Goal: Information Seeking & Learning: Learn about a topic

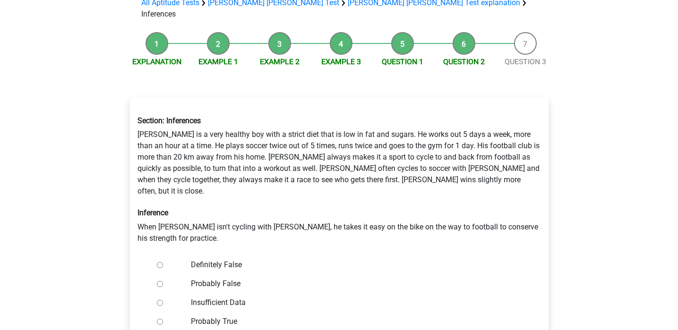
scroll to position [77, 0]
click at [218, 57] on link "Example 1" at bounding box center [218, 61] width 40 height 9
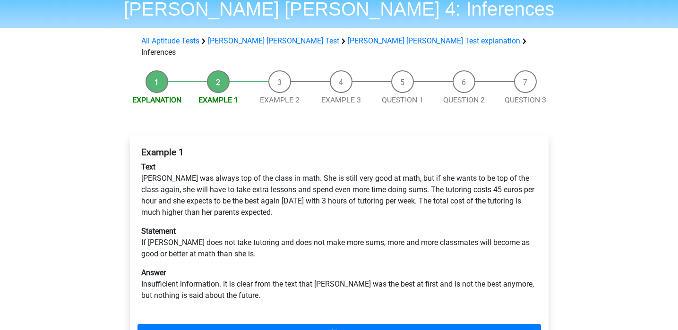
scroll to position [39, 0]
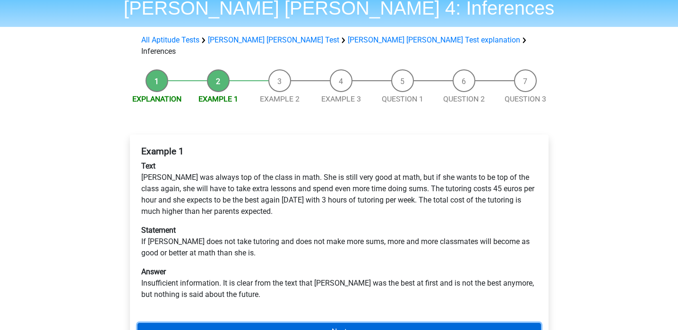
click at [420, 325] on link "Next" at bounding box center [340, 332] width 404 height 18
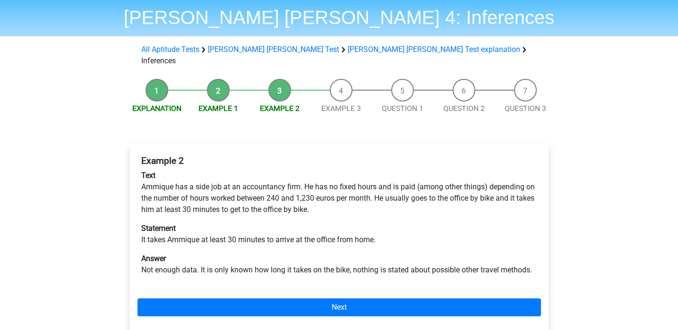
scroll to position [30, 0]
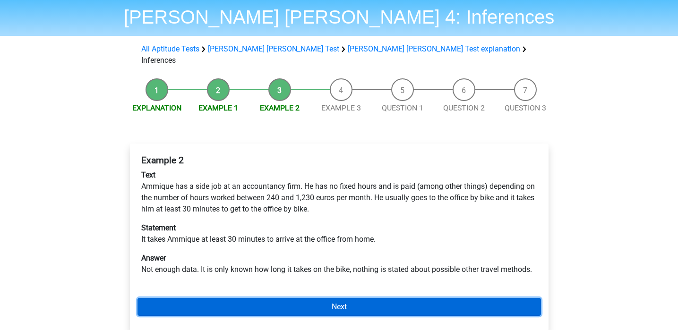
click at [384, 298] on link "Next" at bounding box center [340, 307] width 404 height 18
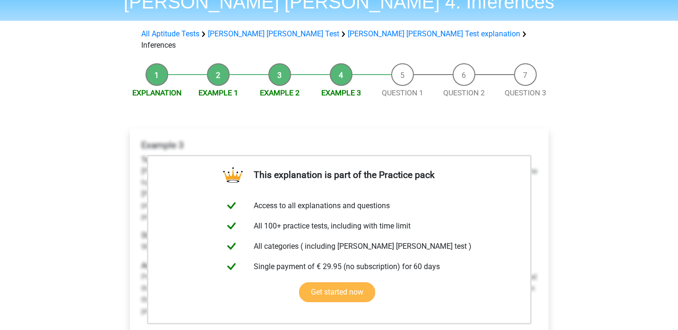
scroll to position [49, 0]
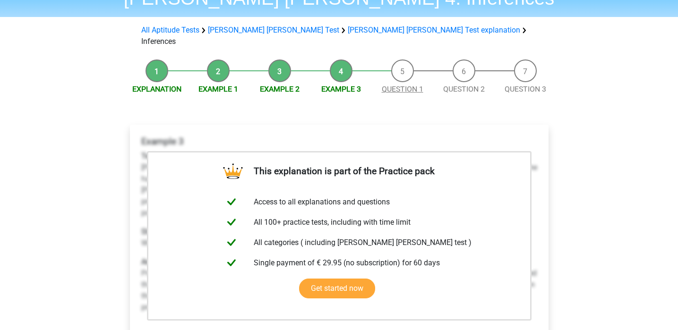
click at [408, 85] on link "Question 1" at bounding box center [403, 89] width 42 height 9
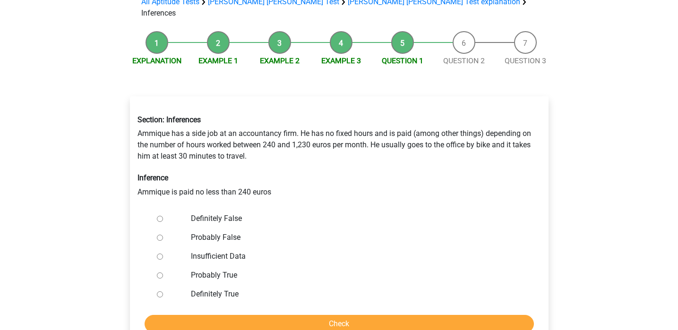
scroll to position [79, 0]
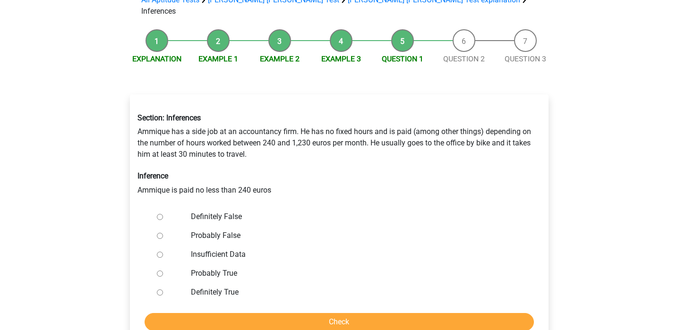
click at [202, 268] on label "Probably True" at bounding box center [354, 273] width 327 height 11
click at [163, 271] on input "Probably True" at bounding box center [160, 274] width 6 height 6
radio input "true"
click at [200, 287] on label "Definitely True" at bounding box center [354, 292] width 327 height 11
click at [163, 290] on input "Definitely True" at bounding box center [160, 293] width 6 height 6
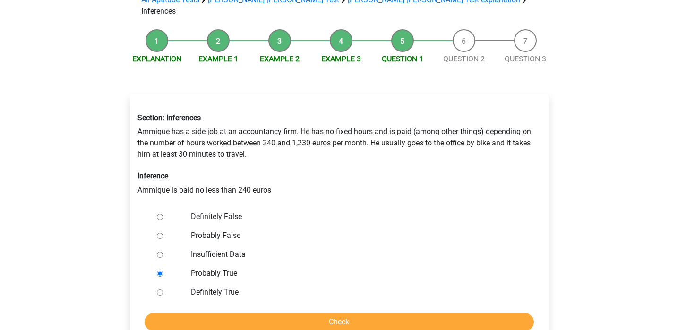
radio input "true"
click at [199, 299] on form "Definitely False Probably False Insufficient Data Probably True Definitely True…" at bounding box center [340, 269] width 404 height 124
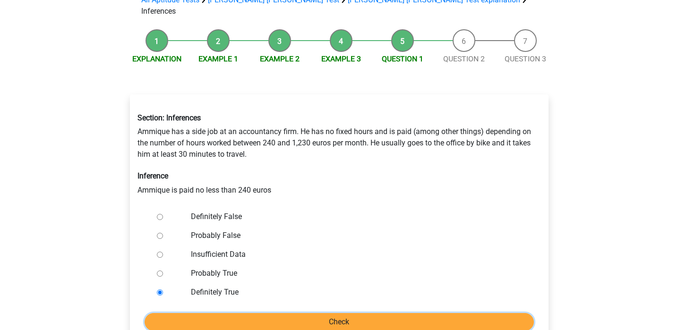
click at [199, 314] on input "Check" at bounding box center [339, 322] width 389 height 18
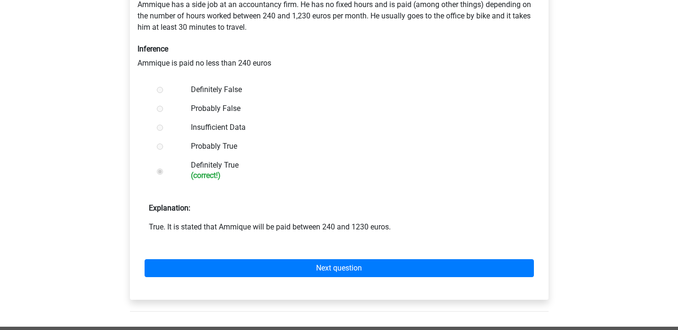
scroll to position [218, 0]
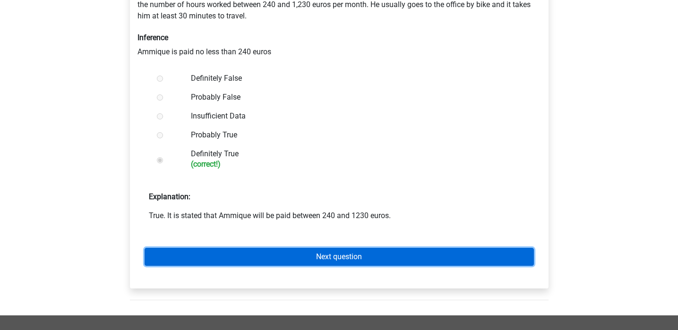
click at [306, 248] on link "Next question" at bounding box center [339, 257] width 389 height 18
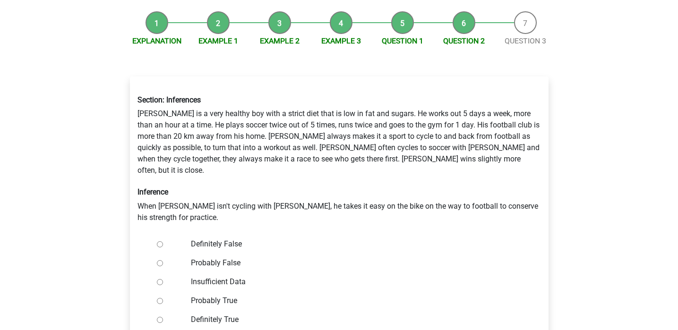
scroll to position [108, 0]
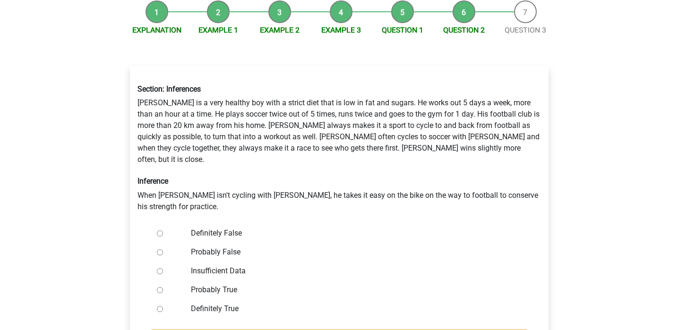
click at [152, 224] on ul "Definitely False Probably False Insufficient Data Probably True Definitely True" at bounding box center [340, 271] width 404 height 95
click at [161, 231] on input "Definitely False" at bounding box center [160, 234] width 6 height 6
radio input "true"
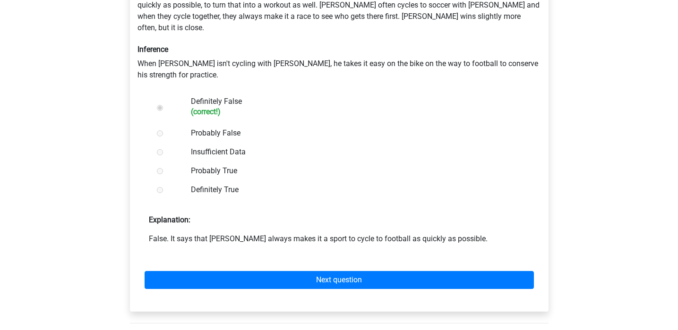
scroll to position [251, 0]
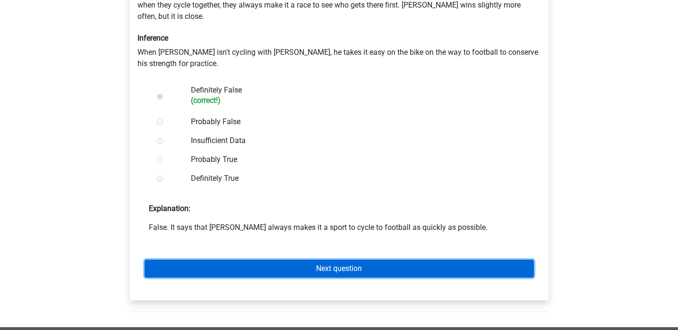
click at [337, 260] on link "Next question" at bounding box center [339, 269] width 389 height 18
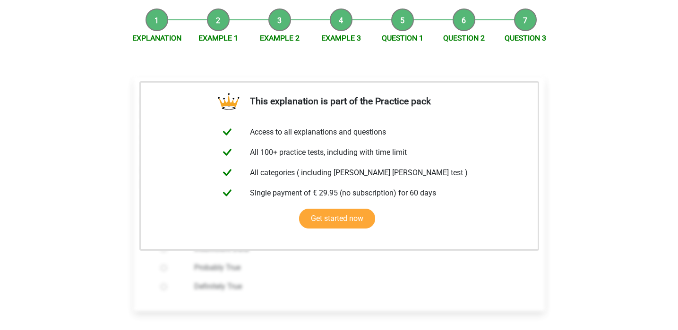
scroll to position [133, 0]
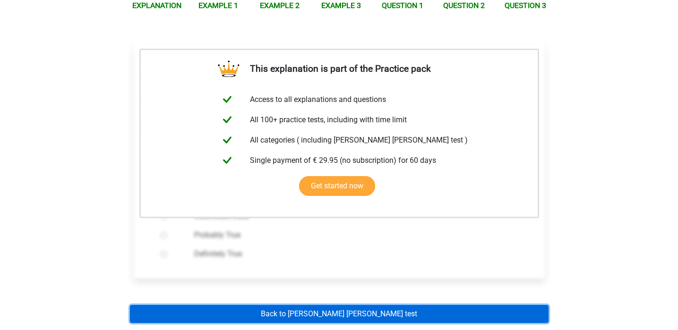
click at [375, 305] on link "Back to watson glaser test" at bounding box center [339, 314] width 419 height 18
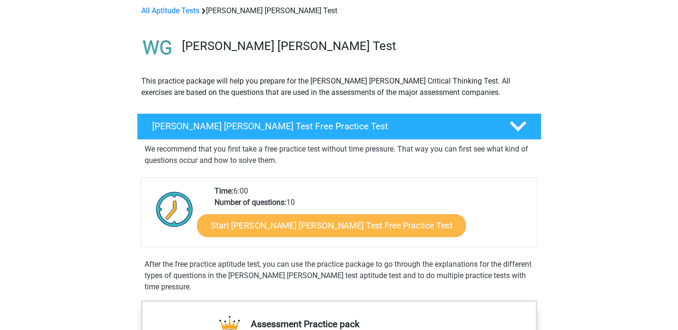
scroll to position [43, 0]
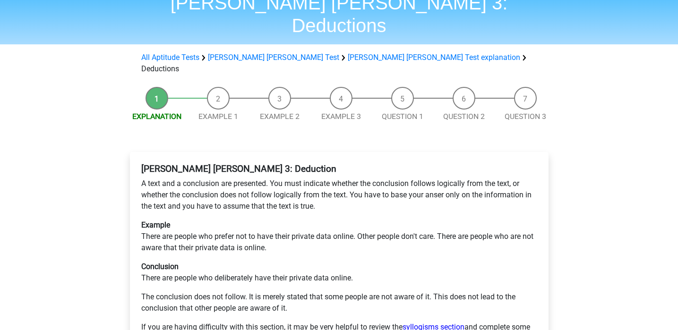
scroll to position [46, 0]
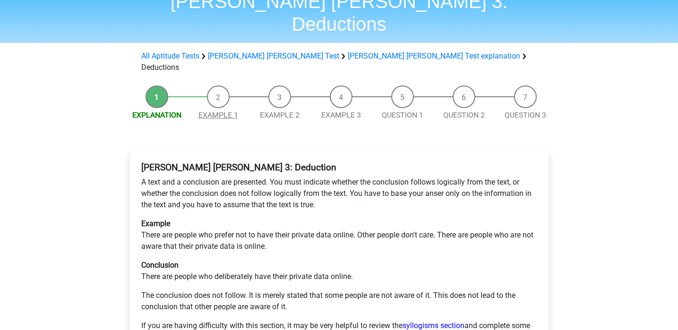
click at [211, 111] on link "Example 1" at bounding box center [218, 115] width 40 height 9
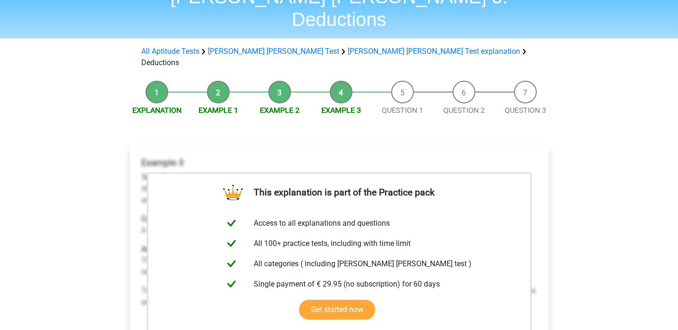
scroll to position [134, 0]
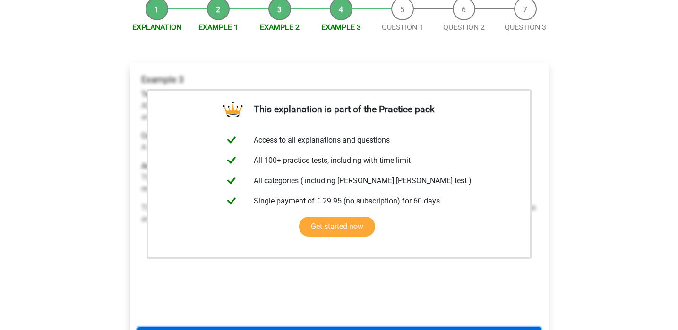
click at [344, 327] on link "Next" at bounding box center [340, 336] width 404 height 18
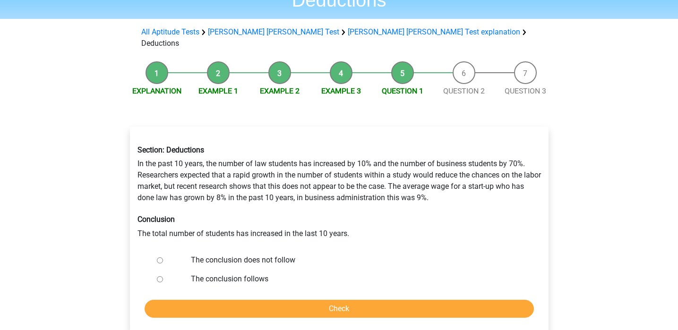
scroll to position [61, 0]
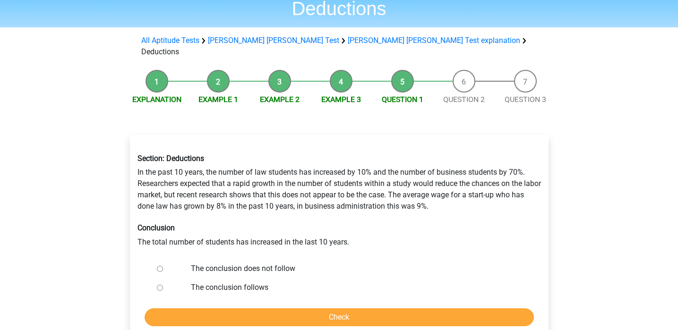
click at [158, 266] on input "The conclusion does not follow" at bounding box center [160, 269] width 6 height 6
radio input "true"
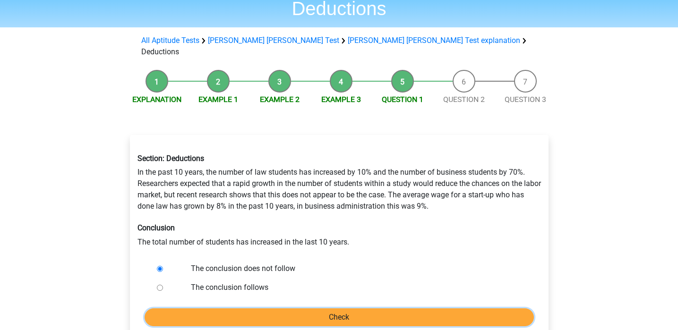
click at [300, 309] on input "Check" at bounding box center [339, 318] width 389 height 18
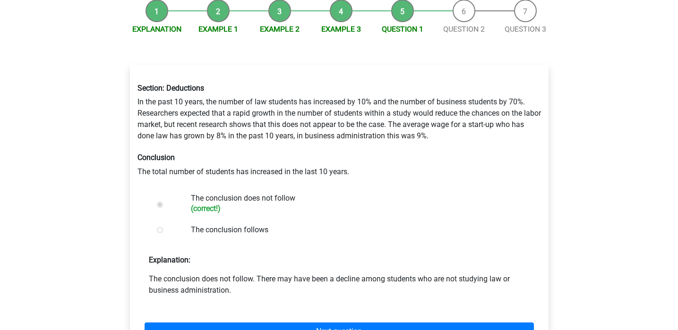
scroll to position [133, 0]
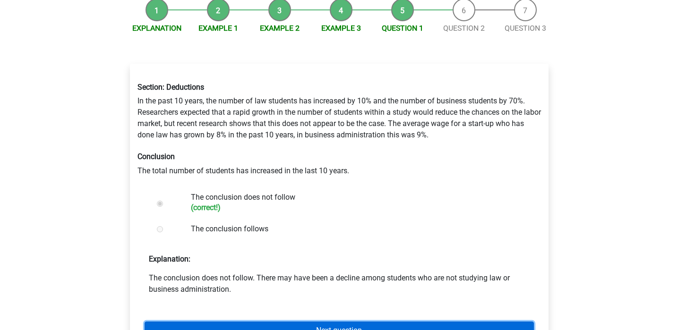
click at [308, 322] on link "Next question" at bounding box center [339, 331] width 389 height 18
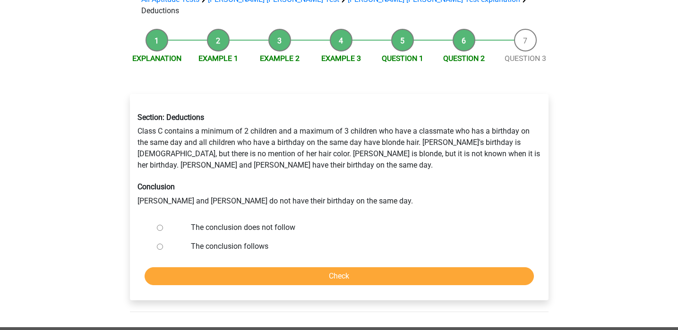
scroll to position [104, 0]
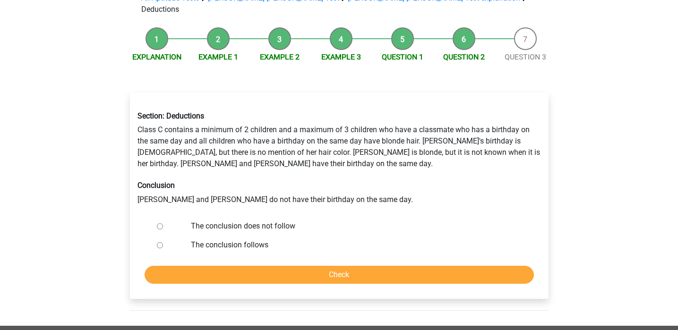
click at [163, 217] on div at bounding box center [168, 226] width 31 height 19
click at [161, 224] on input "The conclusion does not follow" at bounding box center [160, 227] width 6 height 6
radio input "true"
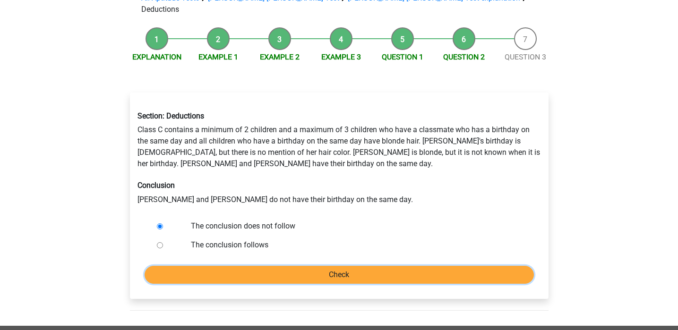
click at [250, 266] on input "Check" at bounding box center [339, 275] width 389 height 18
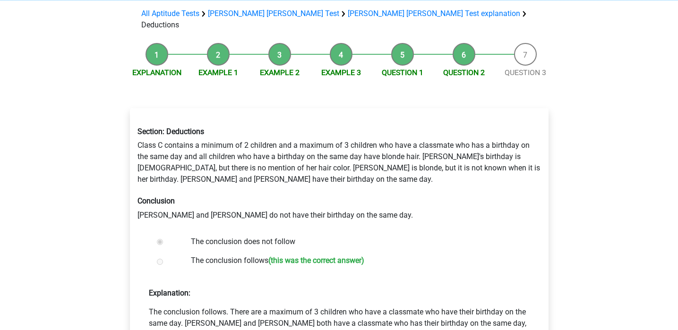
scroll to position [101, 0]
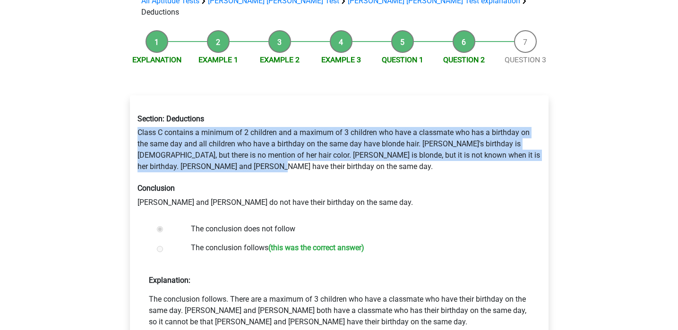
drag, startPoint x: 240, startPoint y: 128, endPoint x: 132, endPoint y: 97, distance: 111.6
click at [132, 107] on div "Section: Deductions Class C contains a minimum of 2 children and a maximum of 3…" at bounding box center [339, 161] width 418 height 109
copy div "Class C contains a minimum of 2 children and a maximum of 3 children who have a…"
click at [411, 55] on link "Question 1" at bounding box center [403, 59] width 42 height 9
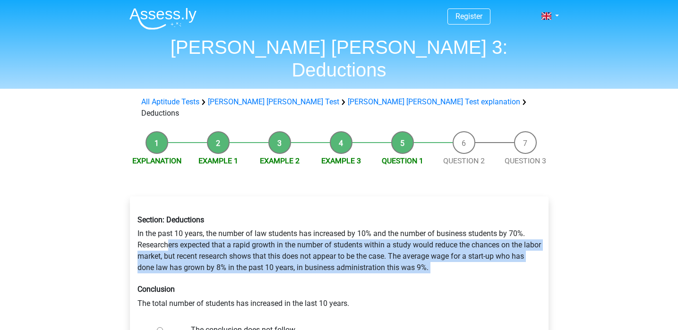
drag, startPoint x: 479, startPoint y: 241, endPoint x: 162, endPoint y: 211, distance: 318.5
click at [162, 211] on div "Section: Deductions In the past 10 years, the number of law students has increa…" at bounding box center [339, 262] width 418 height 109
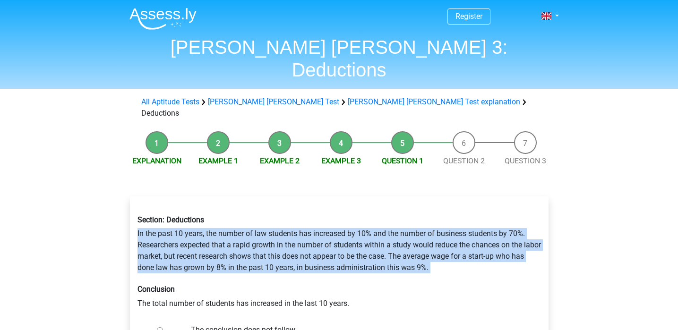
drag, startPoint x: 123, startPoint y: 198, endPoint x: 459, endPoint y: 242, distance: 339.0
click at [459, 242] on div "Section: Deductions In the past 10 years, the number of law students has increa…" at bounding box center [339, 304] width 434 height 252
copy div "In the past 10 years, the number of law students has increased by 10% and the n…"
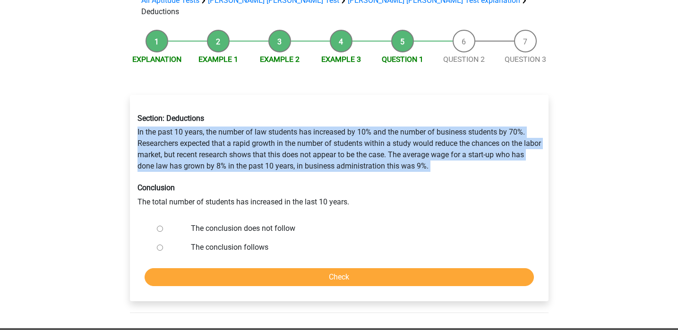
scroll to position [114, 0]
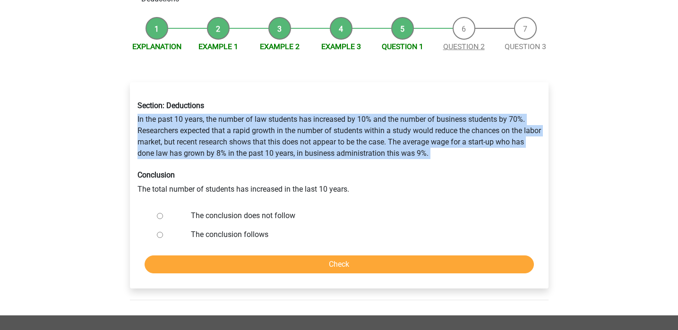
click at [454, 42] on link "Question 2" at bounding box center [464, 46] width 42 height 9
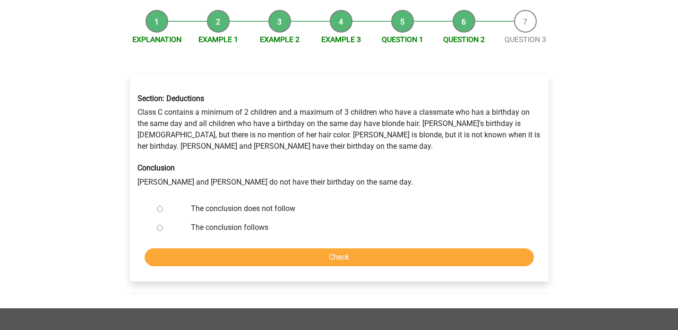
scroll to position [130, 0]
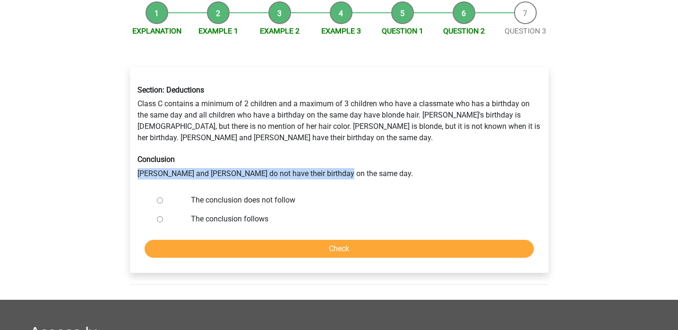
drag, startPoint x: 133, startPoint y: 138, endPoint x: 387, endPoint y: 139, distance: 253.3
click at [387, 139] on div "Section: Deductions Class C contains a minimum of 2 children and a maximum of 3…" at bounding box center [339, 132] width 418 height 109
copy div "[PERSON_NAME] and [PERSON_NAME] do not have their birthday on the same day."
click at [323, 131] on div "Section: Deductions Class C contains a minimum of 2 children and a maximum of 3…" at bounding box center [339, 132] width 418 height 109
drag, startPoint x: 340, startPoint y: 137, endPoint x: 132, endPoint y: 142, distance: 208.5
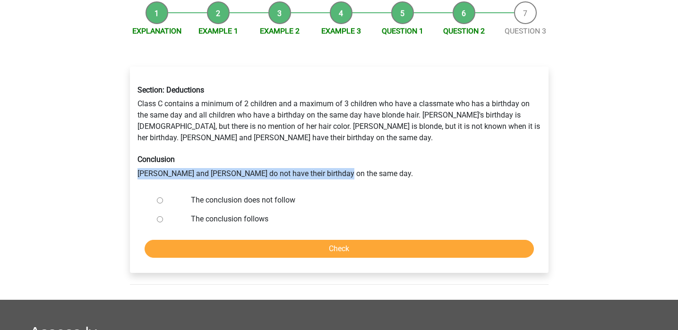
click at [132, 142] on div "Section: Deductions Class C contains a minimum of 2 children and a maximum of 3…" at bounding box center [339, 132] width 418 height 109
copy div "[PERSON_NAME] and [PERSON_NAME] do not have their birthday on the same day."
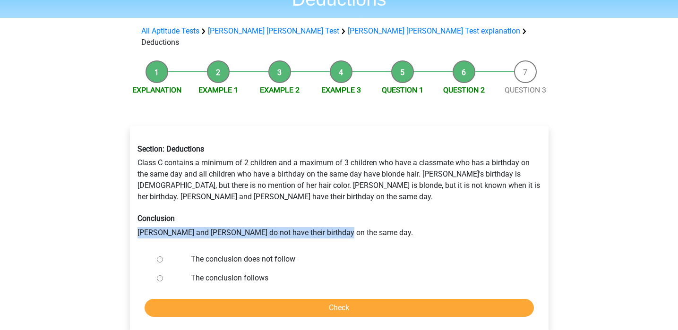
scroll to position [21, 0]
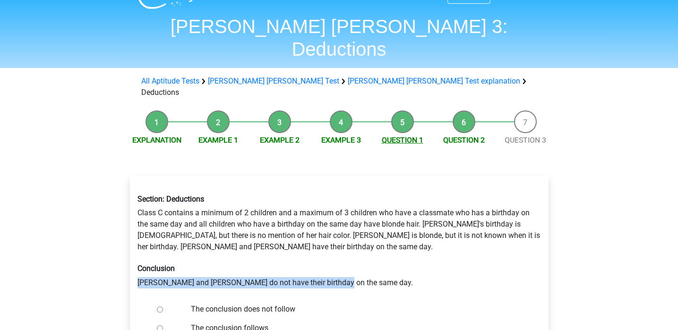
click at [415, 136] on link "Question 1" at bounding box center [403, 140] width 42 height 9
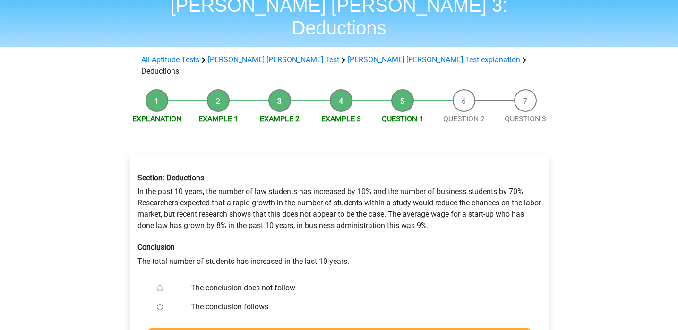
scroll to position [43, 0]
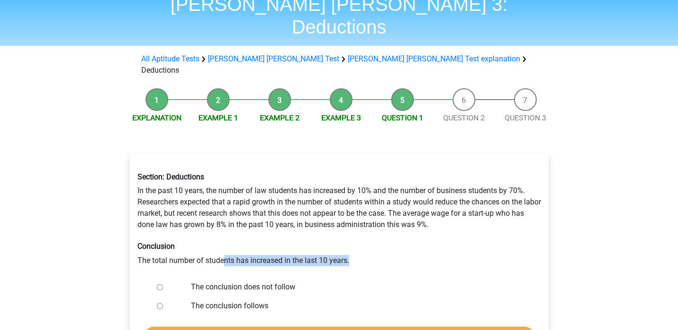
drag, startPoint x: 362, startPoint y: 230, endPoint x: 204, endPoint y: 226, distance: 157.4
click at [204, 226] on div "Section: Deductions In the past 10 years, the number of law students has increa…" at bounding box center [339, 219] width 418 height 109
drag, startPoint x: 138, startPoint y: 228, endPoint x: 372, endPoint y: 232, distance: 234.0
click at [372, 232] on div "Section: Deductions In the past 10 years, the number of law students has increa…" at bounding box center [339, 219] width 418 height 109
copy div "The total number of students has increased in the last 10 years."
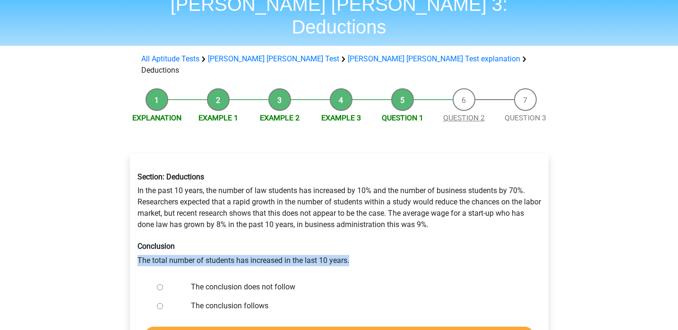
click at [466, 113] on link "Question 2" at bounding box center [464, 117] width 42 height 9
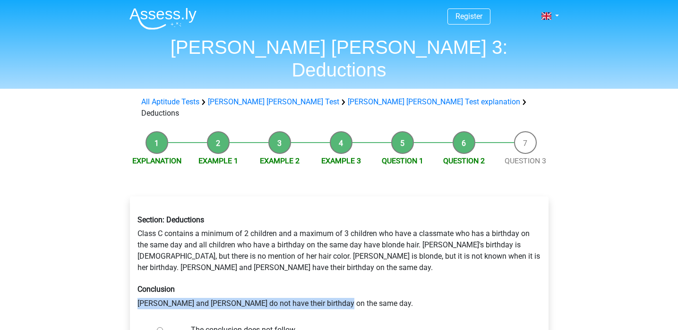
drag, startPoint x: 337, startPoint y: 268, endPoint x: 108, endPoint y: 269, distance: 229.2
copy div "[PERSON_NAME] and [PERSON_NAME] do not have their birthday on the same day."
